Goal: Transaction & Acquisition: Book appointment/travel/reservation

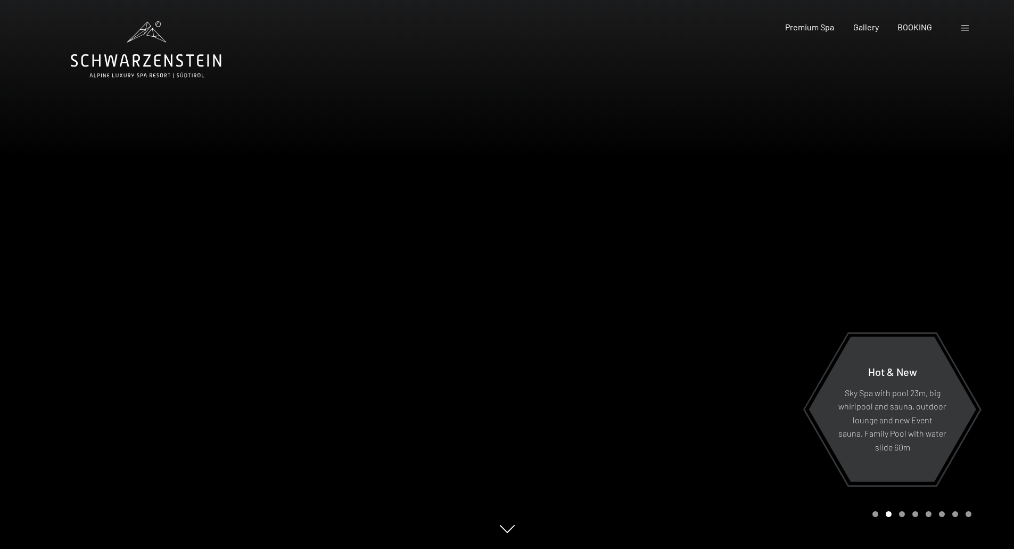
click at [924, 26] on span "BOOKING" at bounding box center [914, 27] width 35 height 10
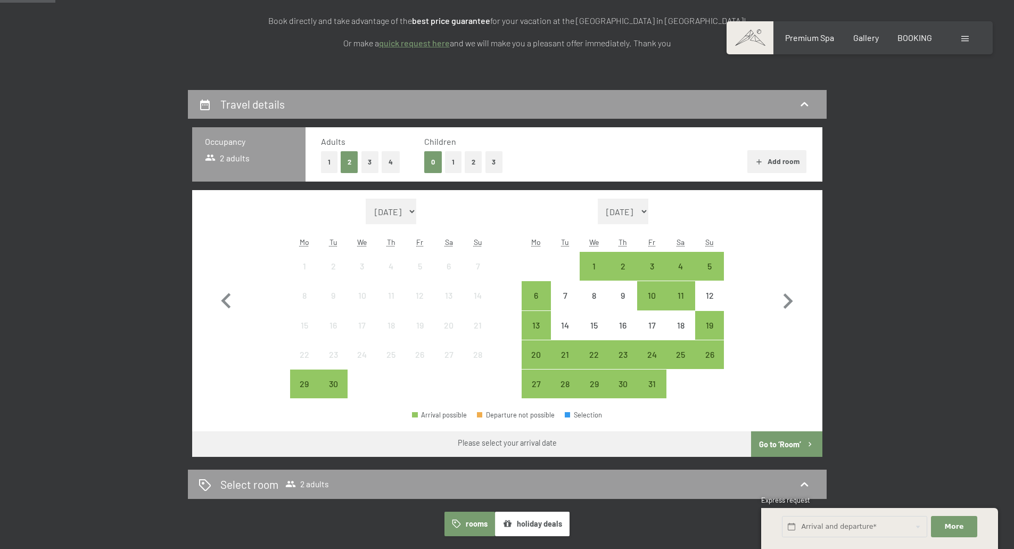
scroll to position [192, 0]
click at [779, 301] on icon "button" at bounding box center [787, 300] width 31 height 31
select select "2025-10-01"
select select "2025-11-01"
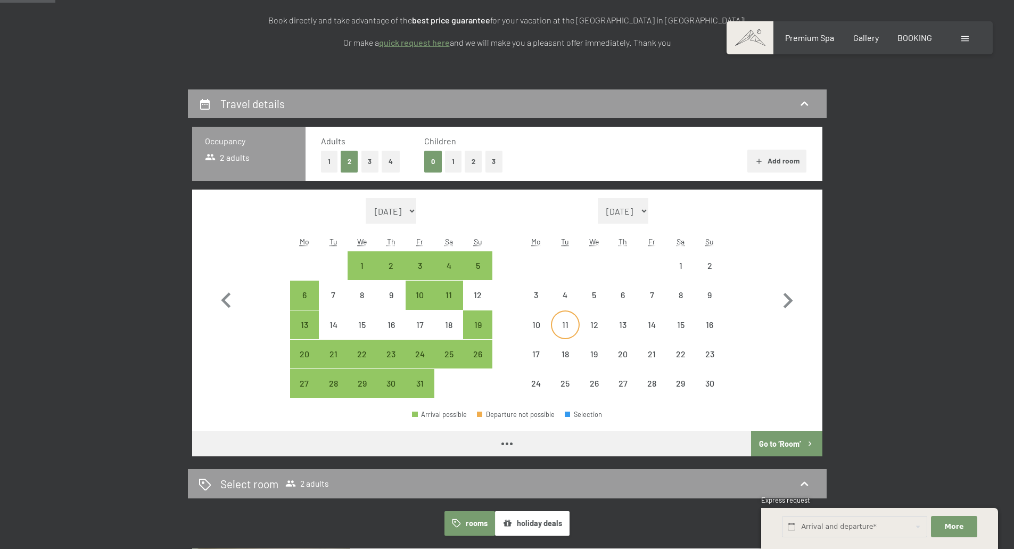
select select "2025-10-01"
select select "2025-11-01"
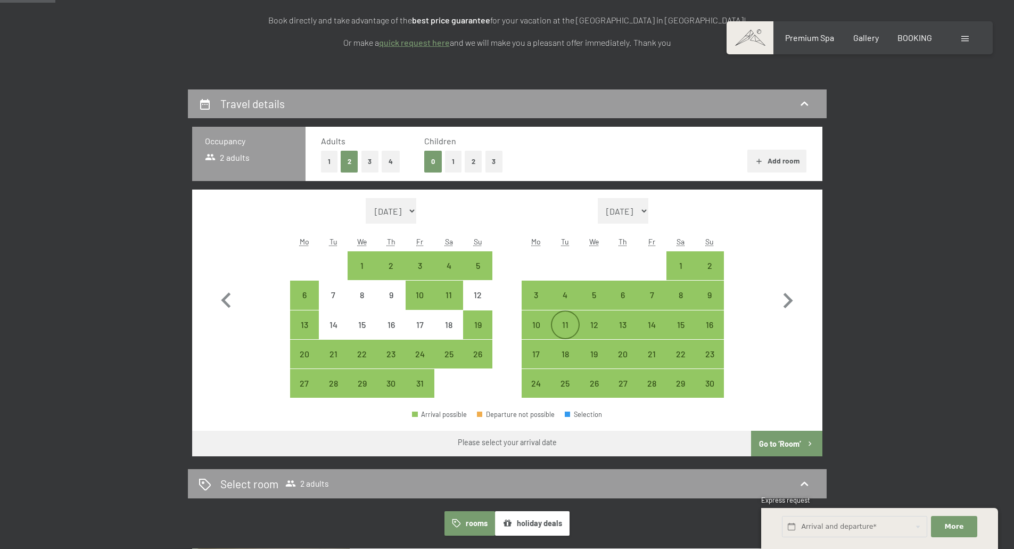
click at [570, 329] on div "11" at bounding box center [565, 333] width 27 height 27
select select "2025-10-01"
select select "2025-11-01"
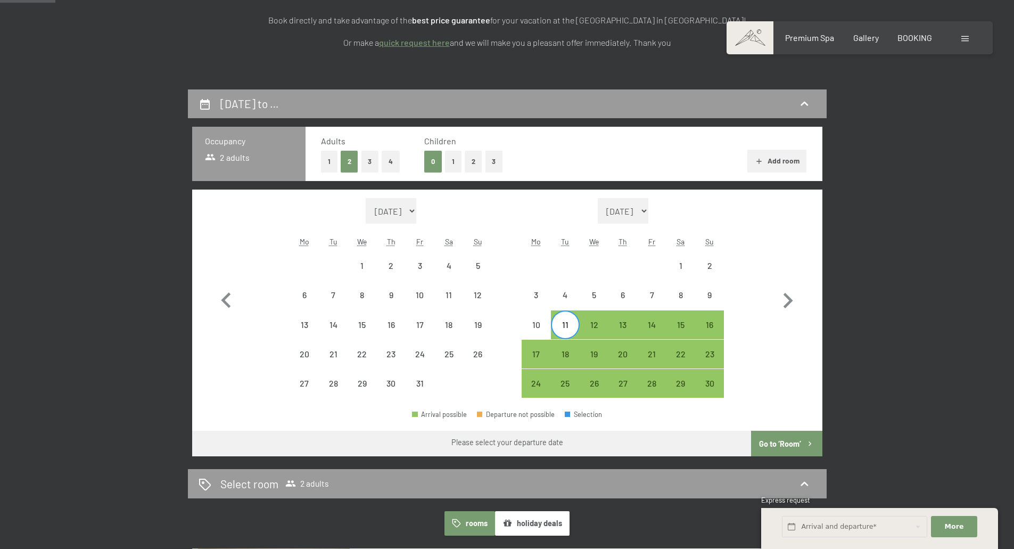
click at [553, 324] on div "11" at bounding box center [565, 333] width 27 height 27
select select "2025-10-01"
select select "2025-11-01"
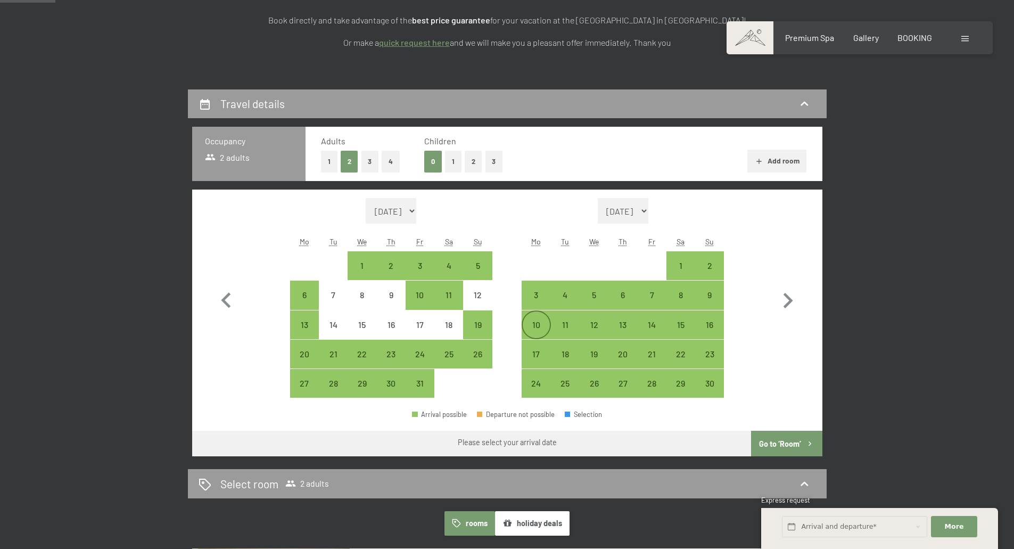
click at [542, 325] on div "10" at bounding box center [535, 333] width 27 height 27
select select "2025-10-01"
select select "2025-11-01"
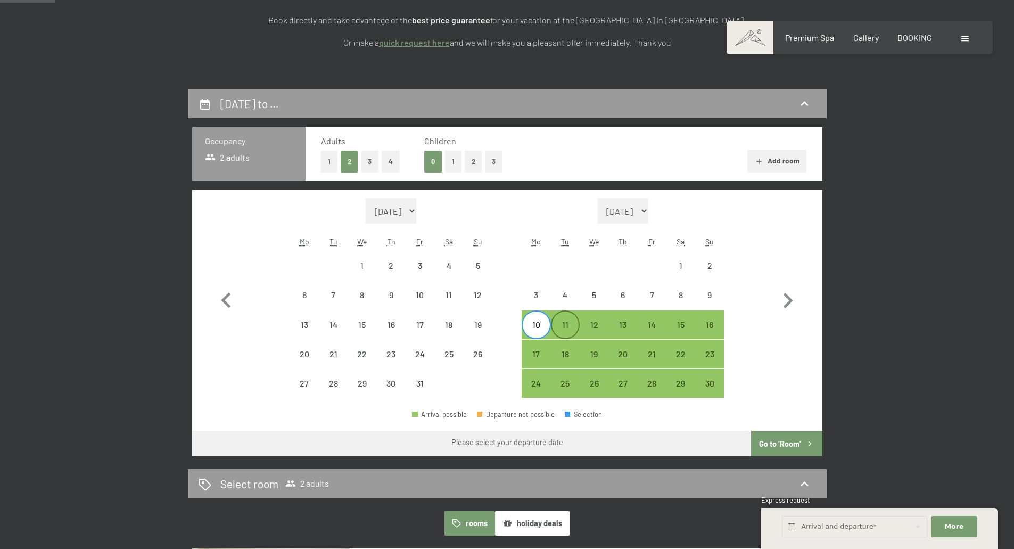
click at [572, 326] on div "11" at bounding box center [565, 333] width 27 height 27
select select "2025-10-01"
select select "2025-11-01"
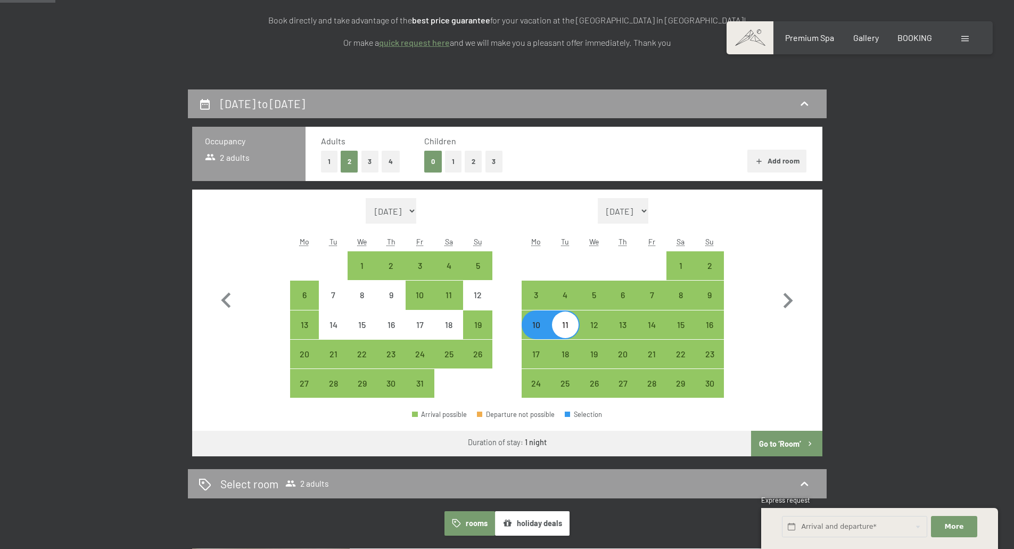
click at [798, 443] on button "Go to ‘Room’" at bounding box center [786, 443] width 71 height 26
select select "2025-10-01"
select select "2025-11-01"
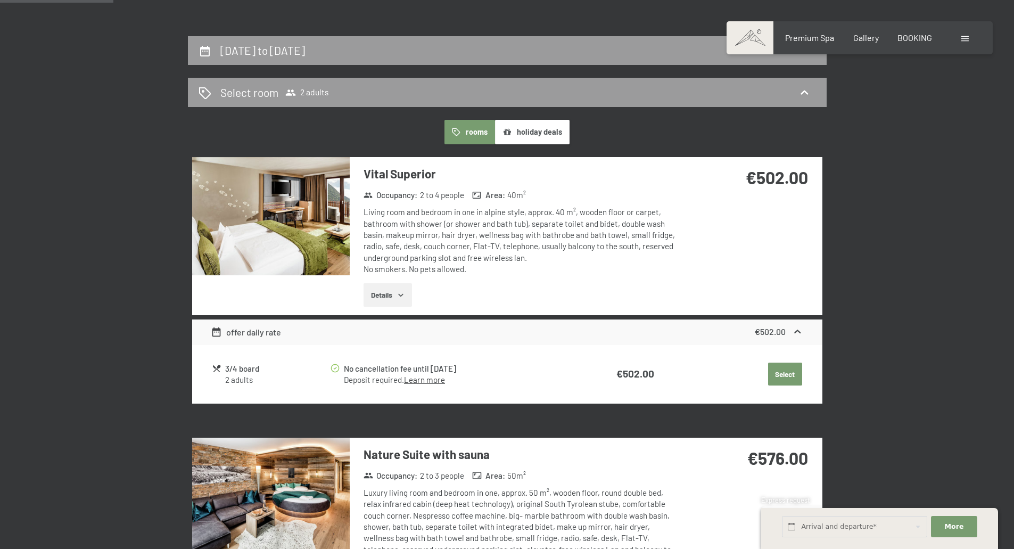
scroll to position [243, 0]
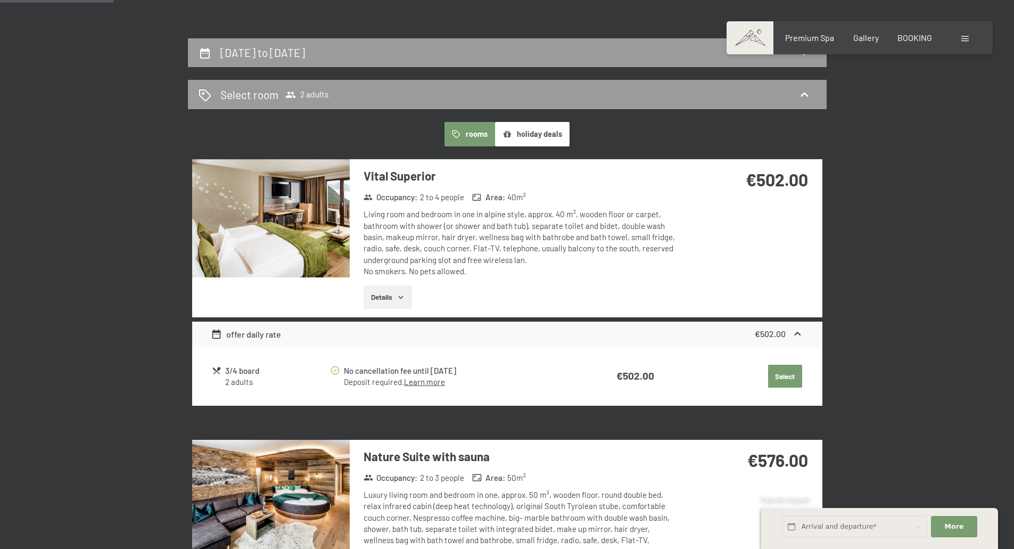
click at [543, 143] on button "holiday deals" at bounding box center [532, 134] width 74 height 24
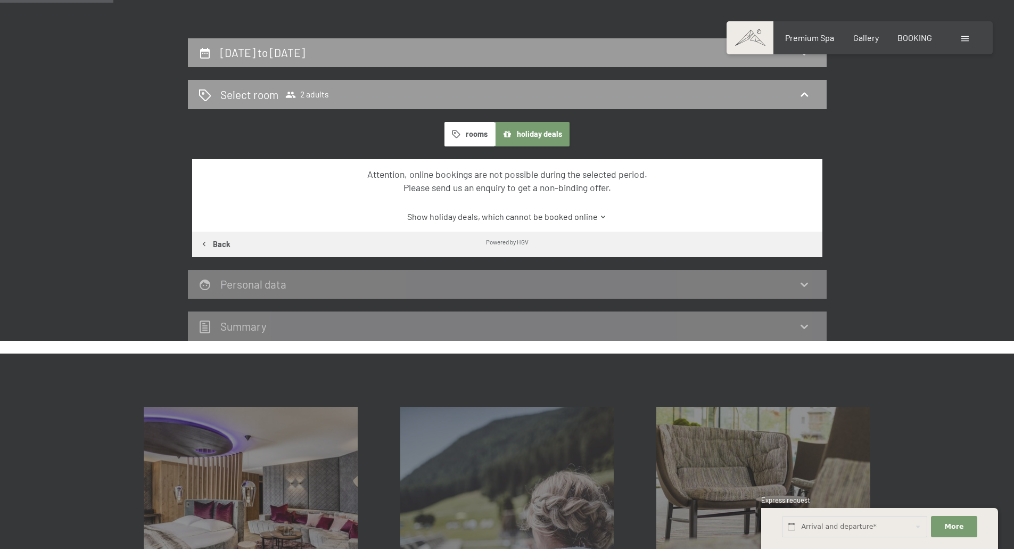
click at [475, 137] on button "rooms" at bounding box center [469, 134] width 51 height 24
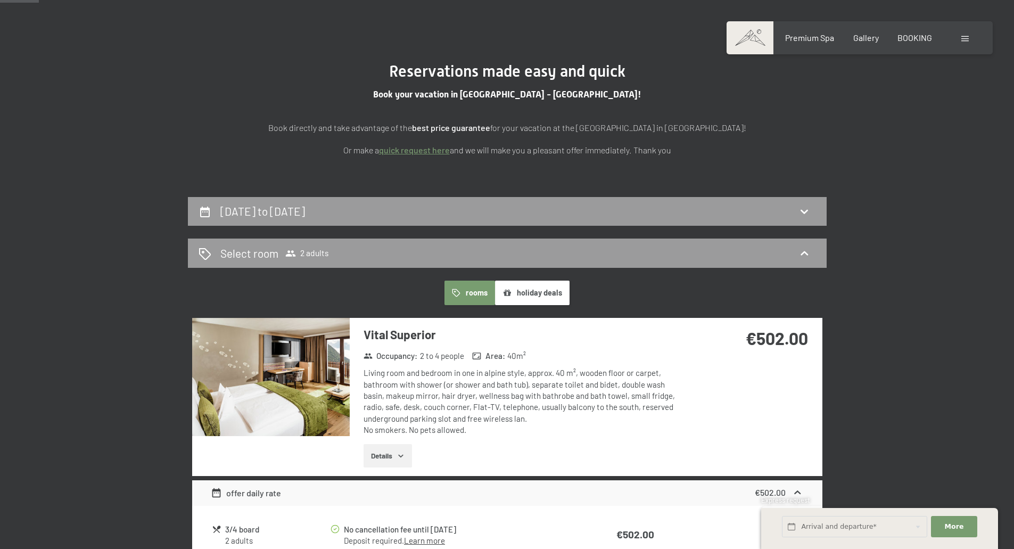
scroll to position [0, 0]
